Goal: Information Seeking & Learning: Learn about a topic

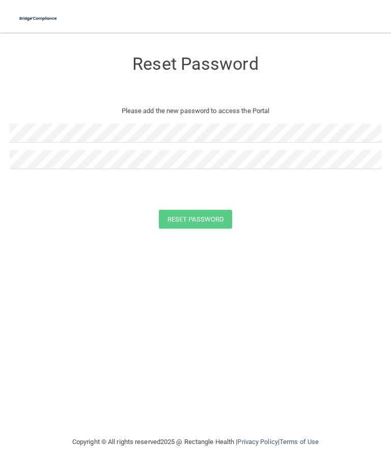
click at [149, 56] on h3 "Reset Password" at bounding box center [196, 64] width 372 height 19
click at [31, 21] on img at bounding box center [38, 18] width 46 height 21
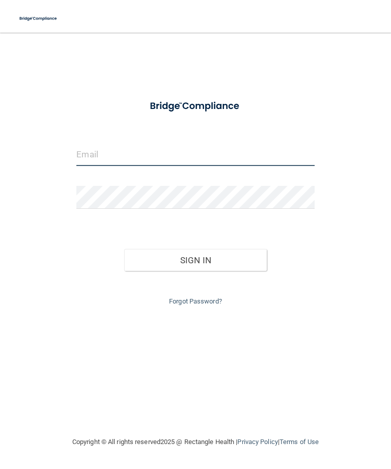
click at [111, 153] on input "email" at bounding box center [195, 154] width 238 height 23
type input "[EMAIL_ADDRESS][PERSON_NAME][DOMAIN_NAME]"
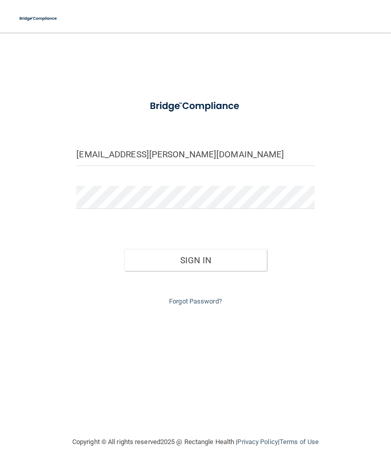
click at [252, 263] on button "Sign In" at bounding box center [195, 260] width 143 height 22
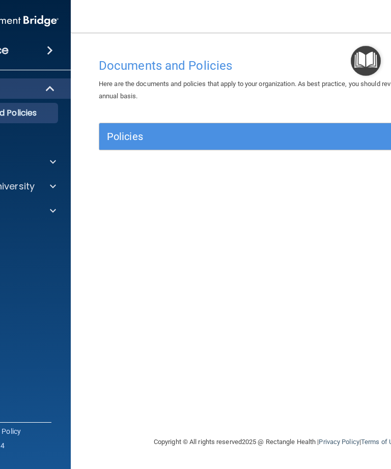
click at [61, 163] on div at bounding box center [51, 162] width 25 height 12
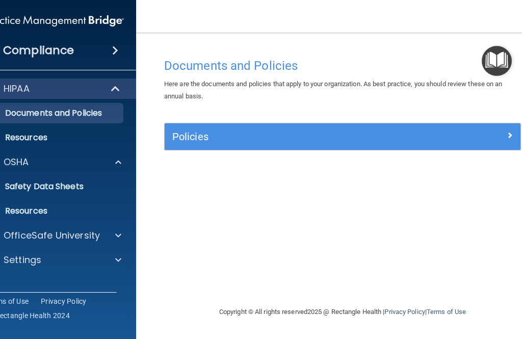
click at [39, 89] on div "HIPAA" at bounding box center [41, 89] width 126 height 12
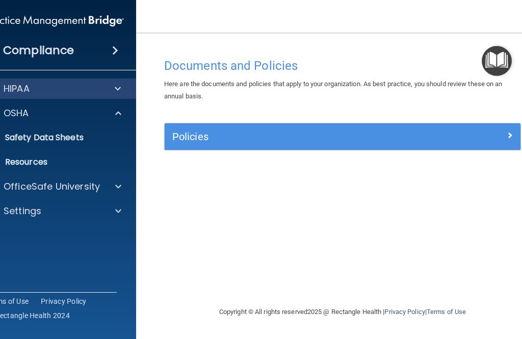
click at [22, 88] on p "HIPAA" at bounding box center [17, 89] width 26 height 12
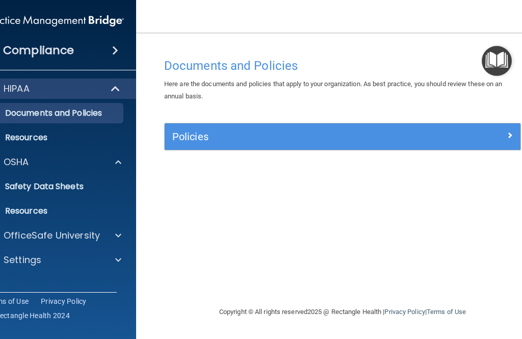
click at [14, 158] on p "OSHA" at bounding box center [16, 162] width 25 height 12
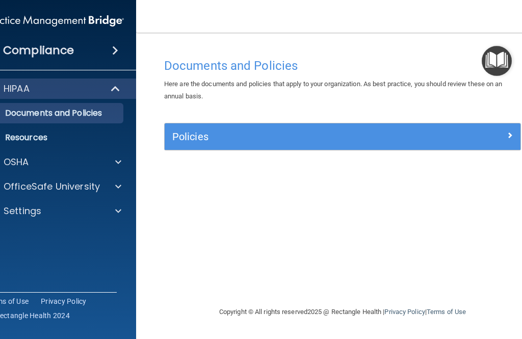
click at [11, 186] on p "OfficeSafe University" at bounding box center [52, 186] width 96 height 12
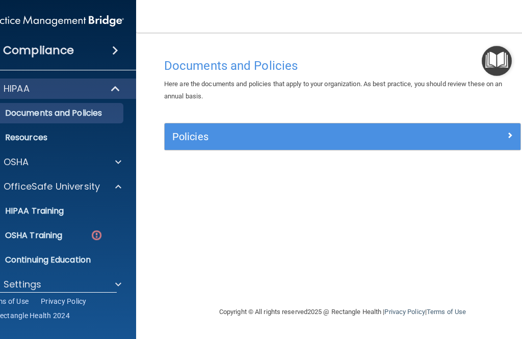
click at [24, 232] on p "OSHA Training" at bounding box center [21, 235] width 83 height 10
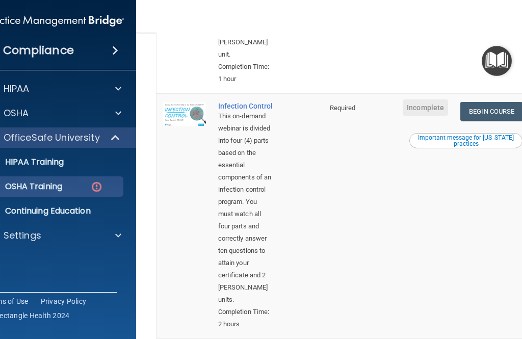
scroll to position [558, 0]
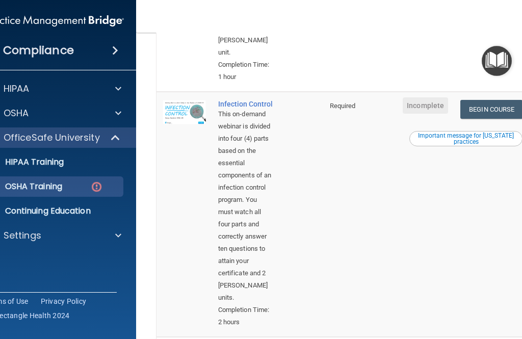
click at [391, 100] on link "Begin Course" at bounding box center [491, 109] width 62 height 19
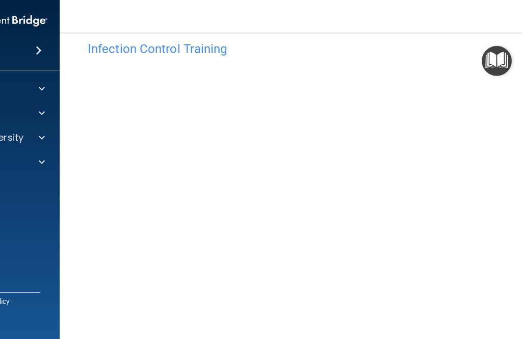
scroll to position [18, 0]
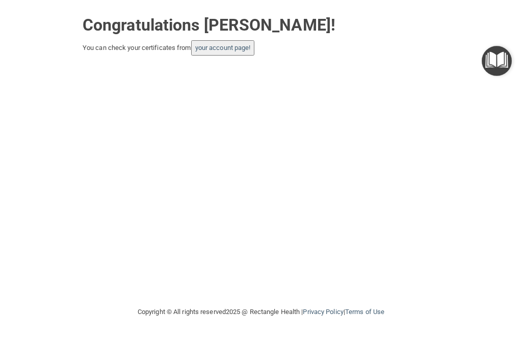
click at [249, 44] on link "your account page!" at bounding box center [223, 48] width 56 height 8
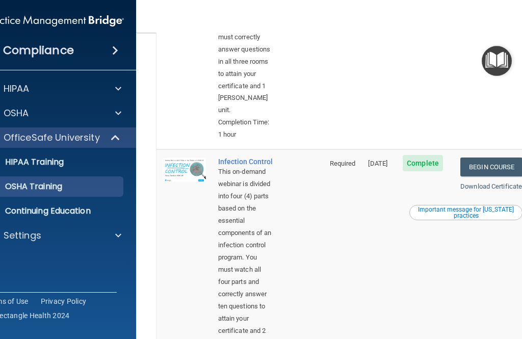
scroll to position [475, 0]
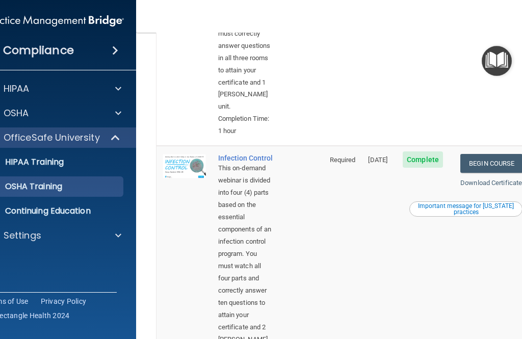
click at [472, 203] on div "Important message for California practices" at bounding box center [466, 209] width 110 height 12
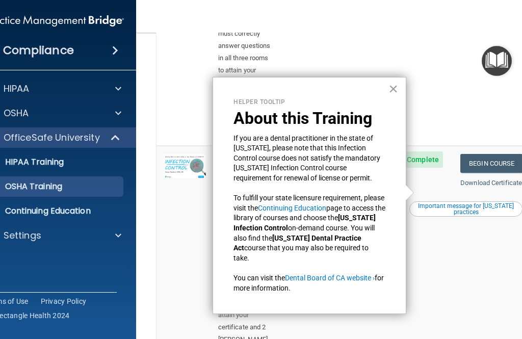
click at [454, 251] on td "Complete" at bounding box center [425, 268] width 58 height 245
click at [454, 257] on td "Complete" at bounding box center [425, 268] width 58 height 245
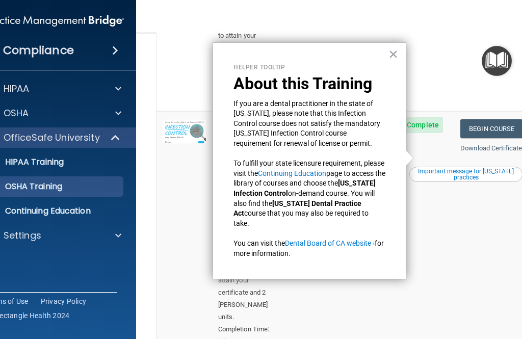
scroll to position [511, 0]
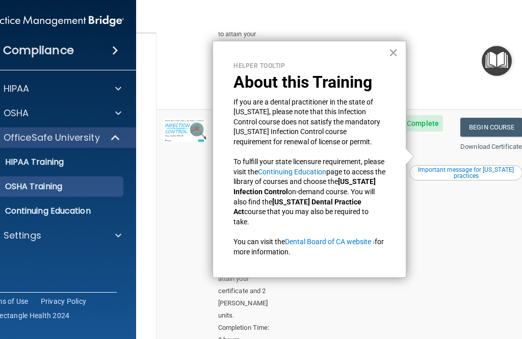
click at [400, 47] on div "Helper Tooltip About this Training If you are a dental practitioner in the stat…" at bounding box center [310, 159] width 194 height 237
click at [396, 57] on button "×" at bounding box center [393, 52] width 10 height 16
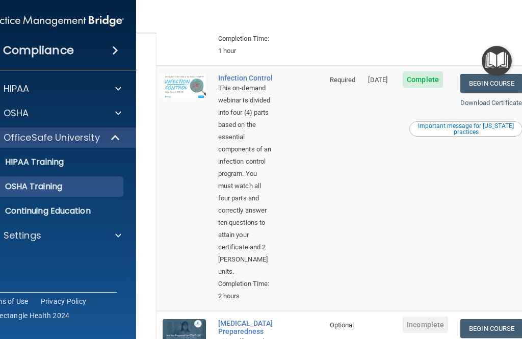
scroll to position [553, 0]
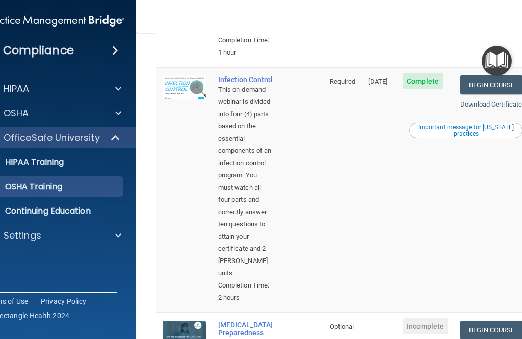
click at [485, 124] on div "Important message for California practices" at bounding box center [466, 130] width 110 height 12
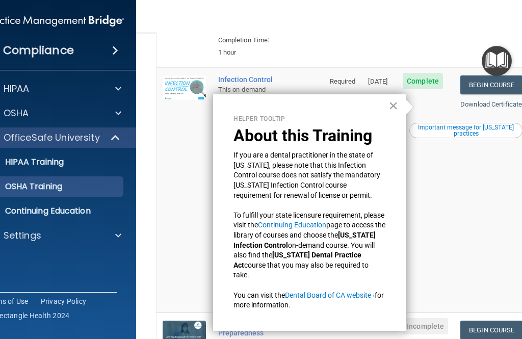
click at [326, 223] on link "Continuing Education" at bounding box center [292, 225] width 68 height 8
click at [393, 102] on button "×" at bounding box center [393, 105] width 10 height 16
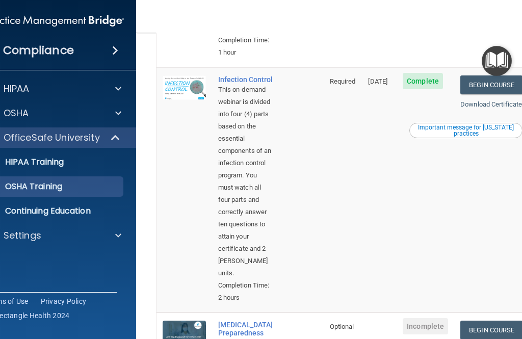
click at [459, 124] on div "Important message for California practices" at bounding box center [466, 130] width 110 height 12
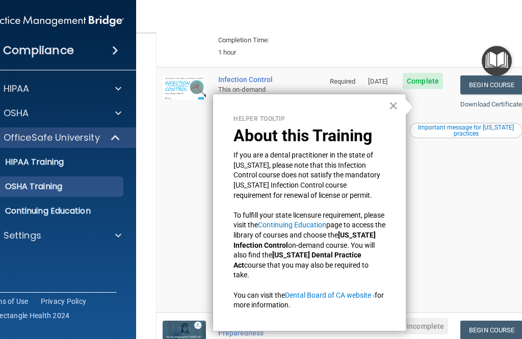
click at [396, 99] on button "×" at bounding box center [393, 105] width 10 height 16
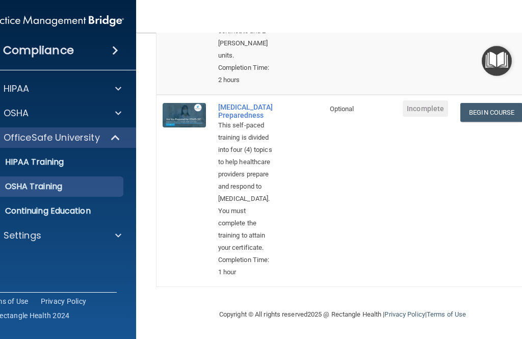
scroll to position [773, 0]
click at [500, 103] on link "Begin Course" at bounding box center [491, 112] width 62 height 19
click at [485, 103] on link "Begin Course" at bounding box center [491, 112] width 62 height 19
click at [73, 157] on div "HIPAA Training" at bounding box center [49, 162] width 139 height 10
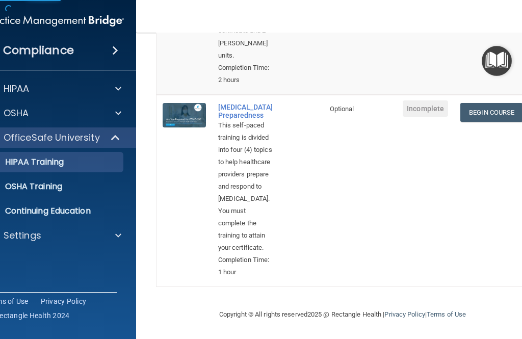
click at [85, 209] on p "Continuing Education" at bounding box center [49, 211] width 139 height 10
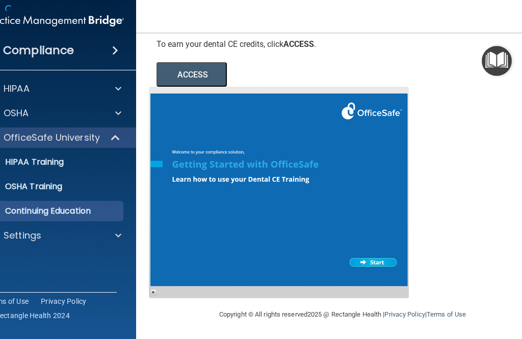
scroll to position [178, 0]
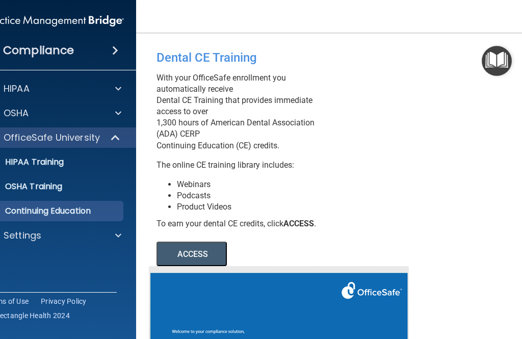
click at [208, 252] on button "ACCESS" at bounding box center [191, 254] width 70 height 24
click at [81, 194] on link "OSHA Training" at bounding box center [43, 186] width 161 height 20
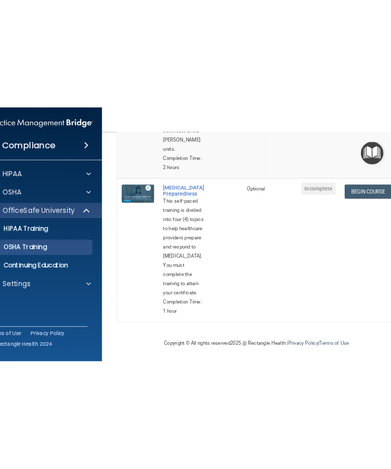
scroll to position [773, 0]
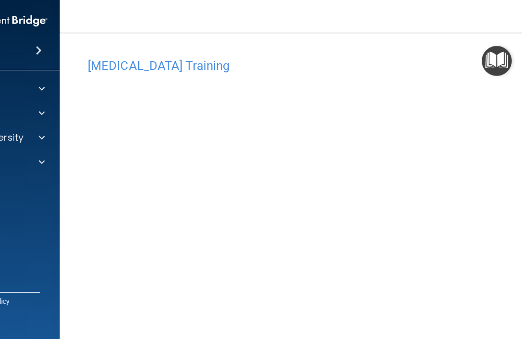
click at [51, 133] on div at bounding box center [40, 137] width 25 height 12
